Goal: Task Accomplishment & Management: Manage account settings

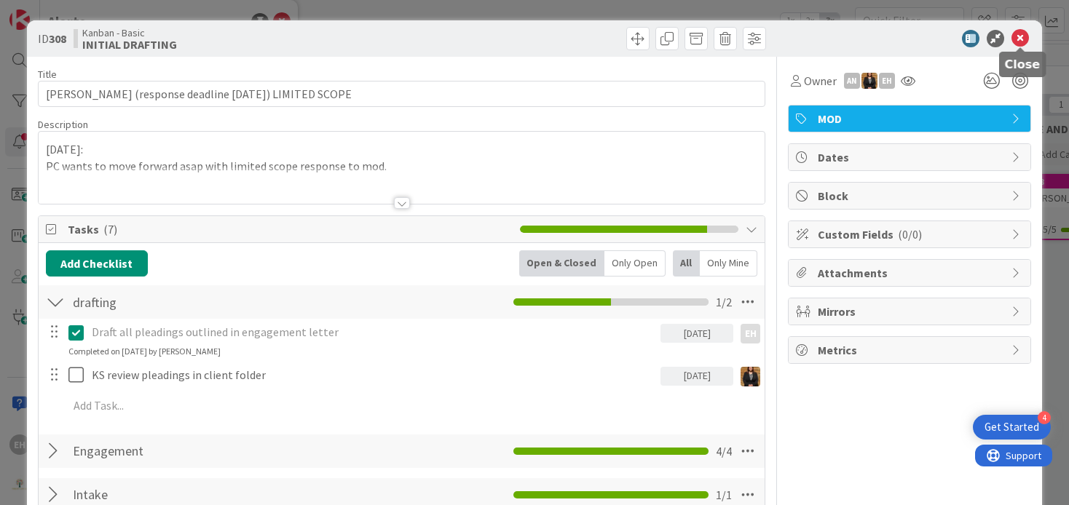
click at [1027, 42] on icon at bounding box center [1019, 38] width 17 height 17
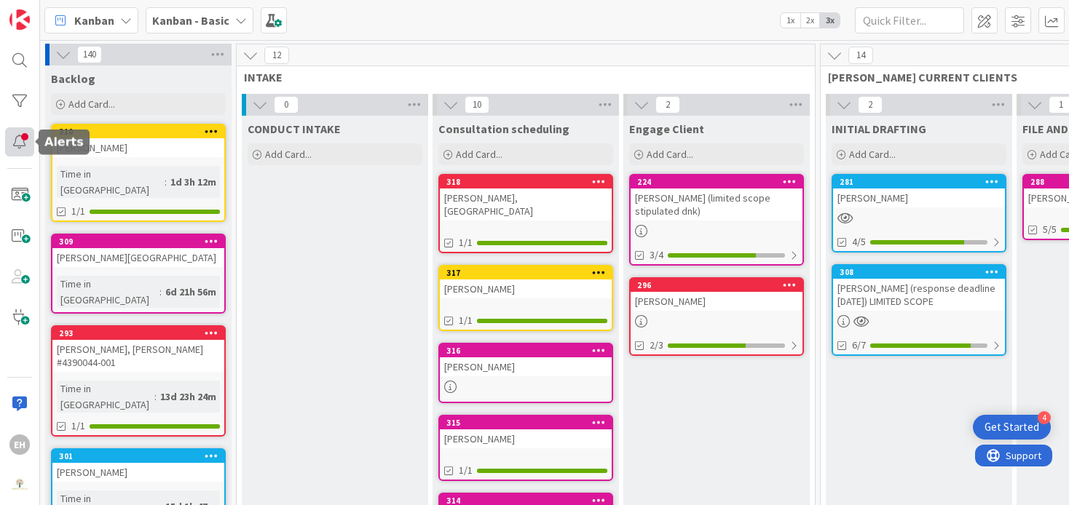
click at [16, 140] on div at bounding box center [19, 141] width 29 height 29
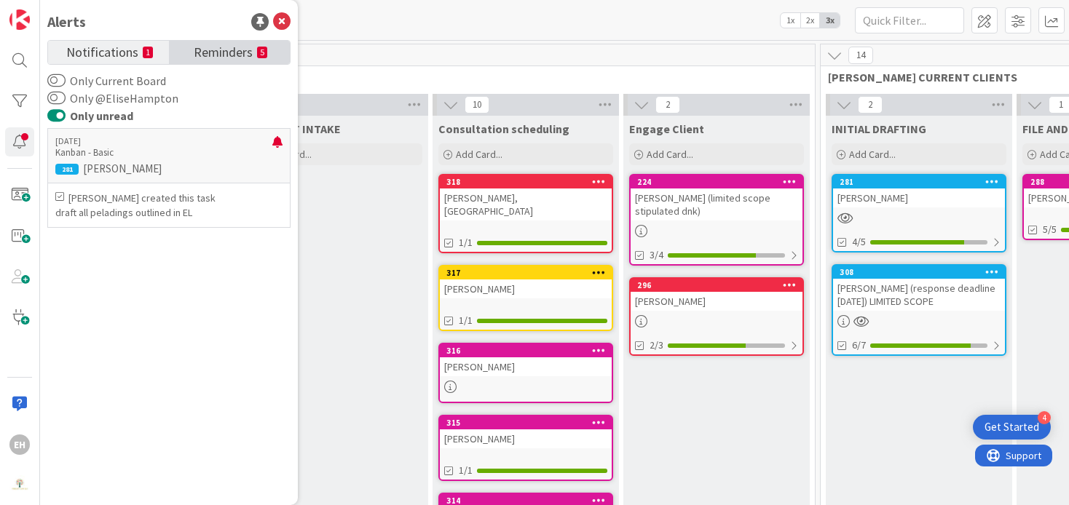
click at [234, 58] on span "Reminders" at bounding box center [223, 51] width 59 height 20
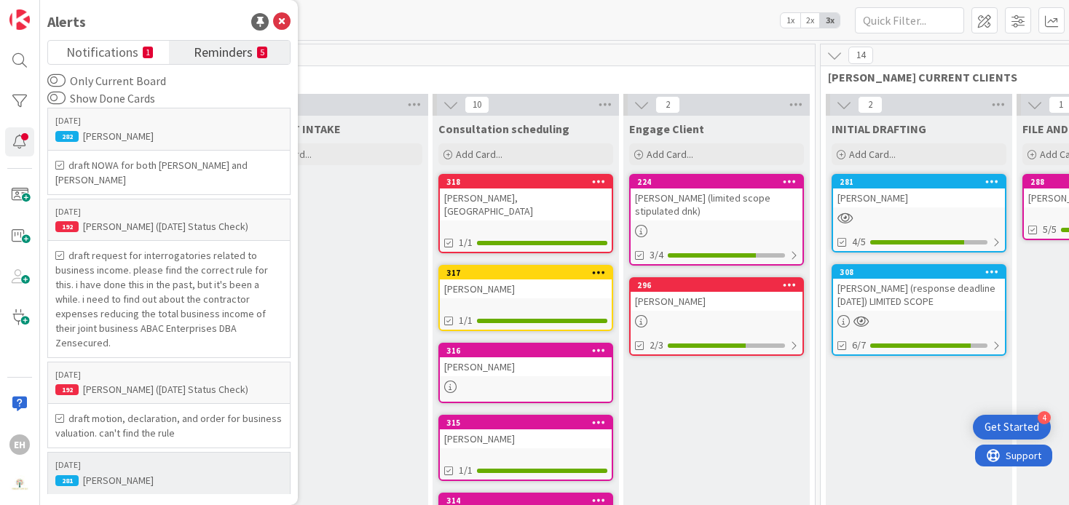
scroll to position [100, 0]
click at [128, 475] on div "[PERSON_NAME]" at bounding box center [168, 481] width 227 height 13
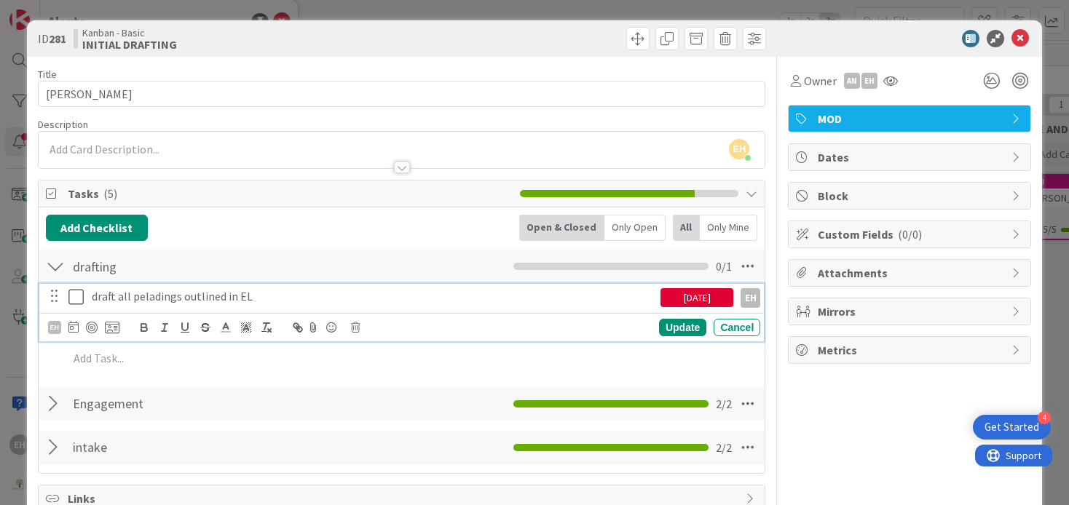
click at [72, 297] on icon at bounding box center [75, 296] width 15 height 17
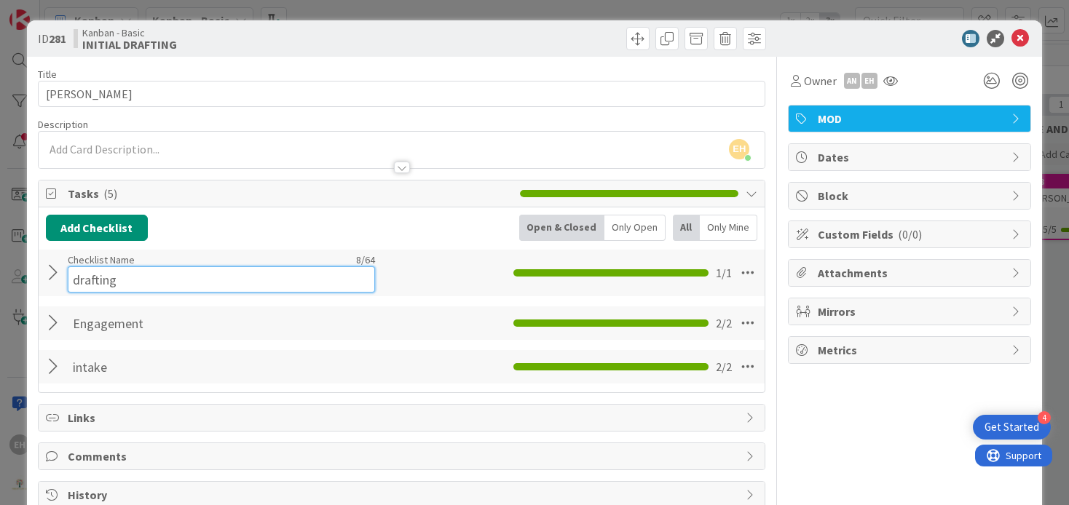
click at [103, 263] on div "Checklist Name 8 / 64 drafting" at bounding box center [221, 272] width 307 height 39
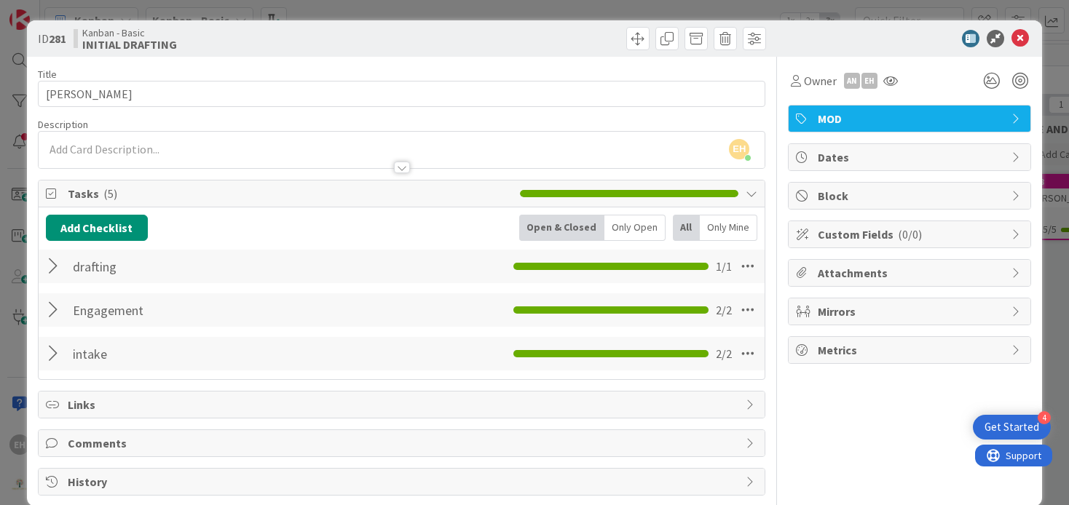
click at [50, 271] on div at bounding box center [55, 266] width 19 height 26
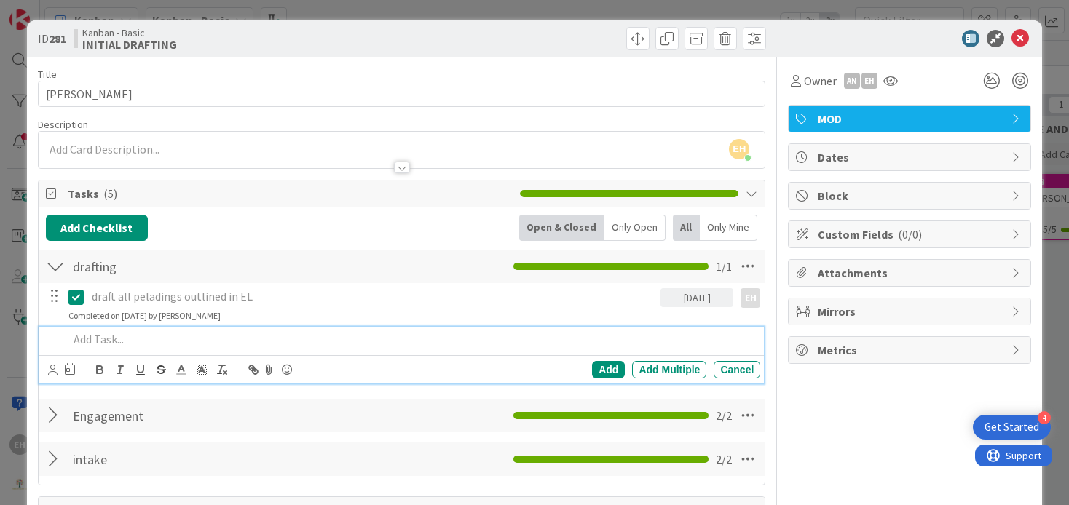
click at [102, 344] on p at bounding box center [411, 339] width 687 height 17
click at [52, 366] on icon at bounding box center [52, 370] width 9 height 11
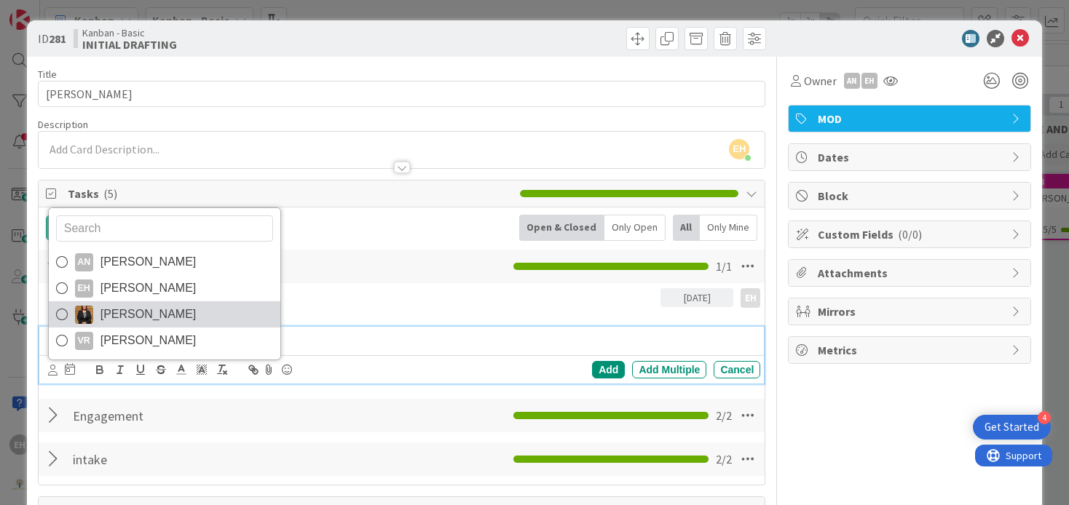
click at [98, 318] on link "[PERSON_NAME]" at bounding box center [165, 314] width 232 height 26
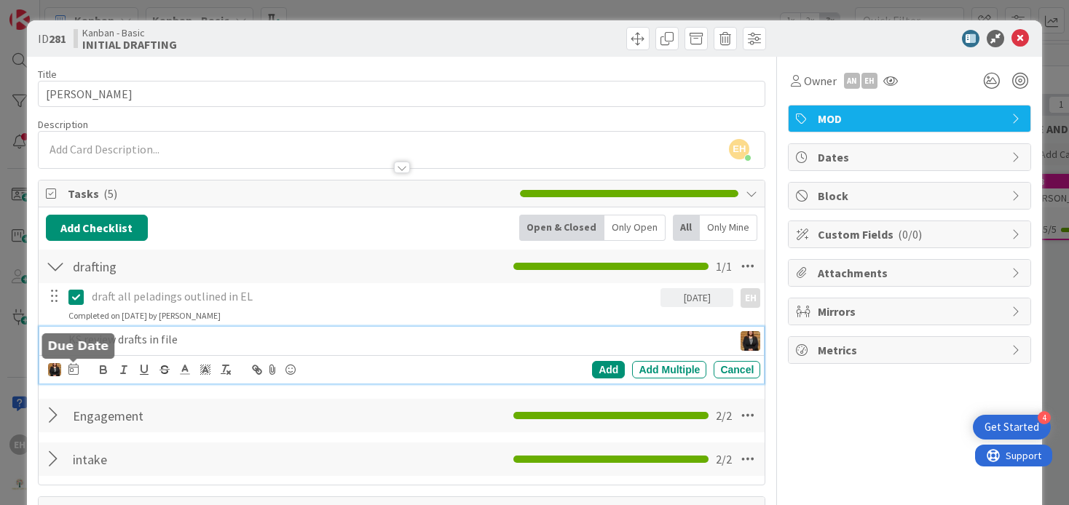
click at [68, 371] on icon at bounding box center [73, 369] width 10 height 12
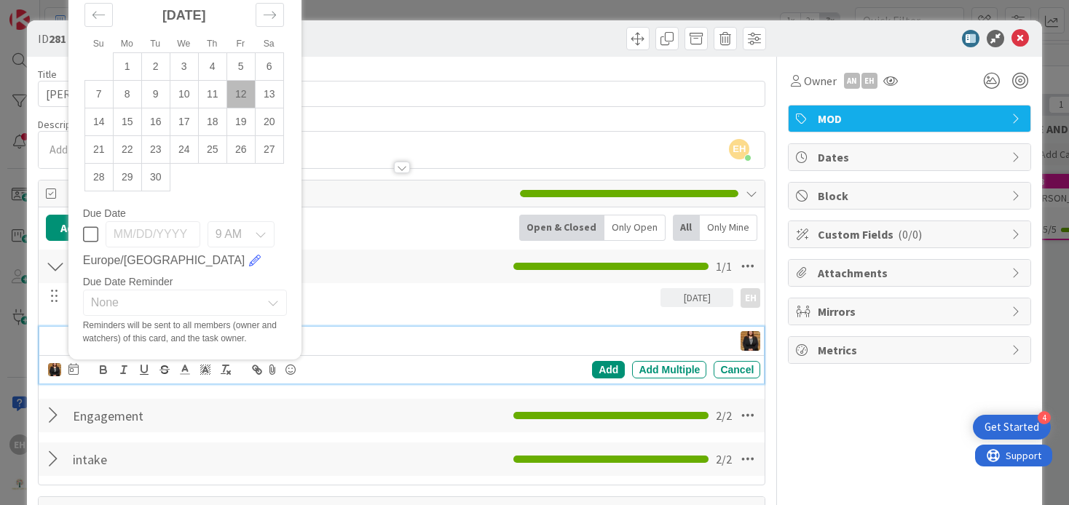
click at [243, 84] on td "12" at bounding box center [240, 95] width 28 height 28
click at [609, 368] on div "Add" at bounding box center [608, 369] width 33 height 17
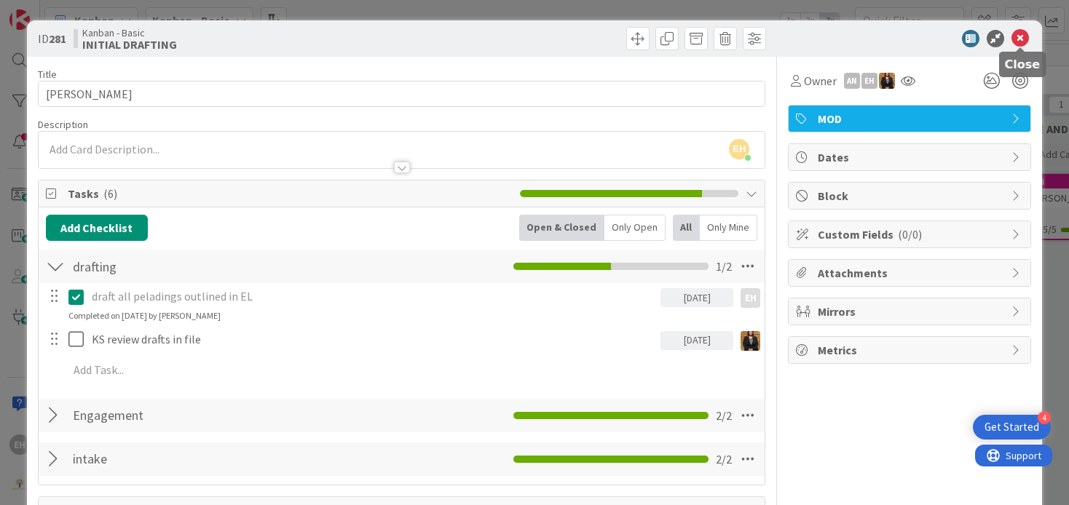
click at [1022, 36] on icon at bounding box center [1019, 38] width 17 height 17
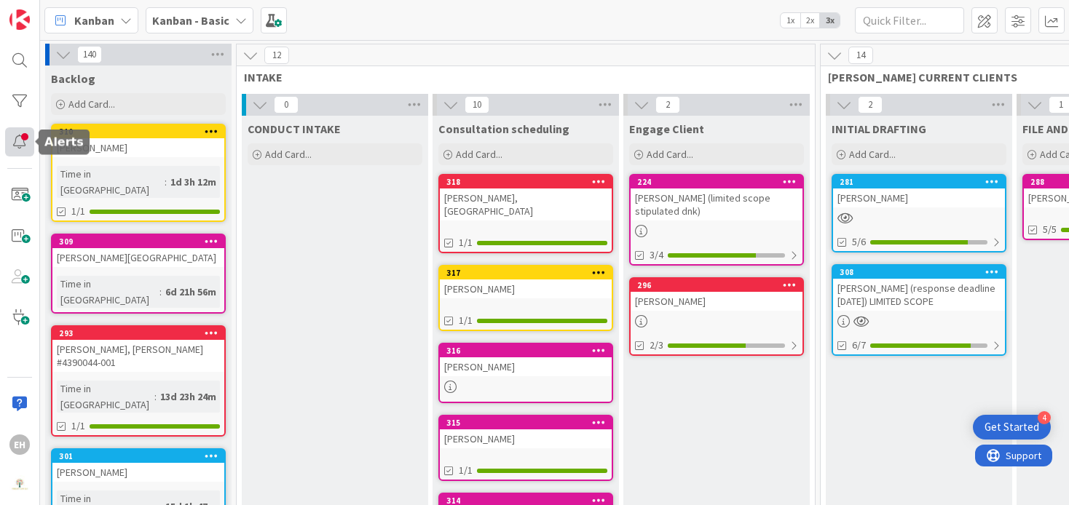
click at [25, 139] on div at bounding box center [19, 141] width 29 height 29
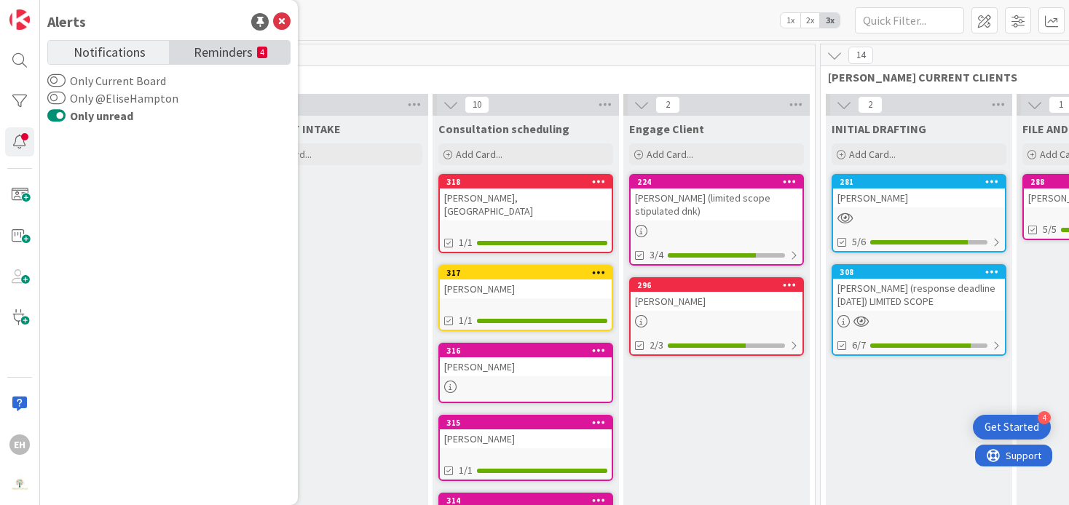
click at [231, 54] on span "Reminders" at bounding box center [223, 51] width 59 height 20
